Goal: Use online tool/utility: Use online tool/utility

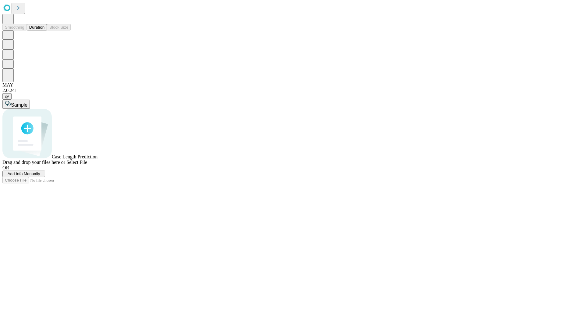
click at [44, 30] on button "Duration" at bounding box center [37, 27] width 20 height 6
click at [40, 176] on span "Add Info Manually" at bounding box center [24, 173] width 33 height 5
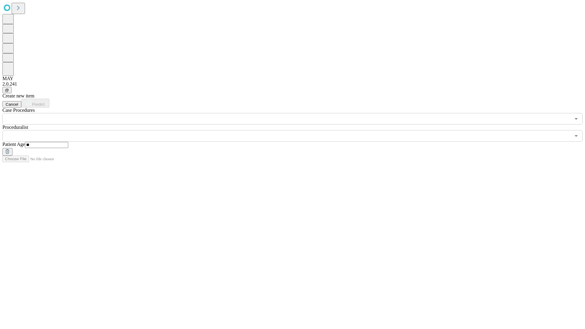
type input "**"
click at [297, 130] on input "text" at bounding box center [286, 136] width 568 height 12
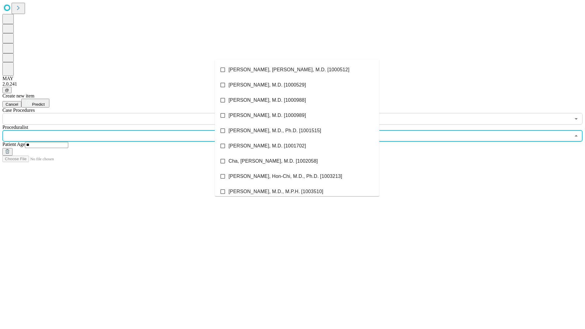
click at [297, 70] on li "[PERSON_NAME], [PERSON_NAME], M.D. [1000512]" at bounding box center [297, 69] width 164 height 15
click at [128, 113] on input "text" at bounding box center [286, 119] width 568 height 12
